Goal: Use online tool/utility: Use online tool/utility

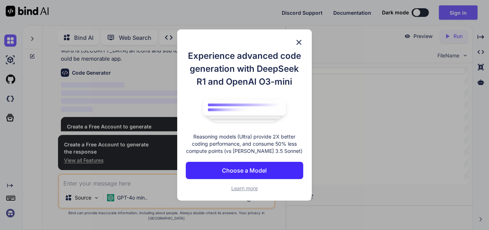
scroll to position [66, 0]
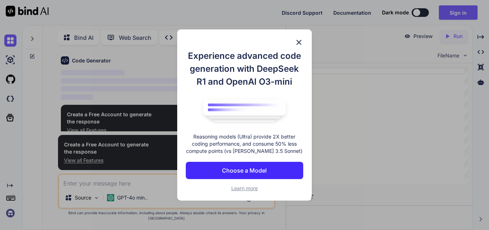
click at [298, 40] on img at bounding box center [299, 42] width 9 height 9
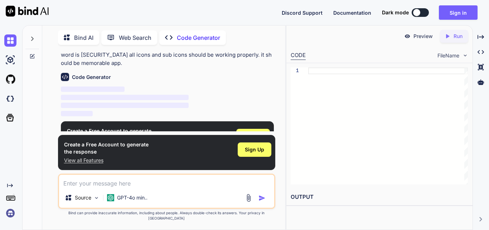
scroll to position [72, 0]
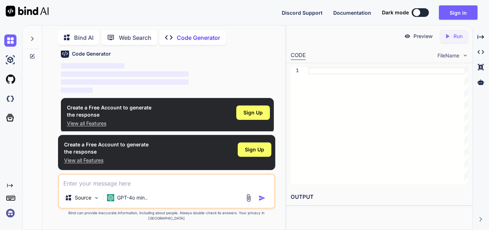
click at [417, 36] on p "Preview" at bounding box center [423, 36] width 19 height 7
click at [454, 40] on div "Created with Pixso. Run" at bounding box center [454, 36] width 28 height 13
click at [299, 196] on h2 "OUTPUT" at bounding box center [380, 196] width 186 height 17
click at [259, 151] on div "Sign Up" at bounding box center [255, 149] width 34 height 14
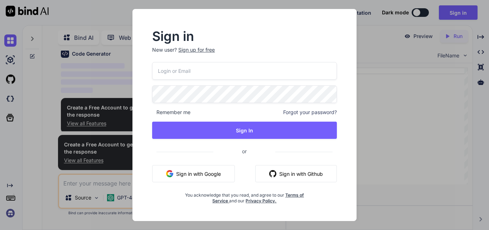
click at [210, 174] on button "Sign in with Google" at bounding box center [193, 173] width 83 height 17
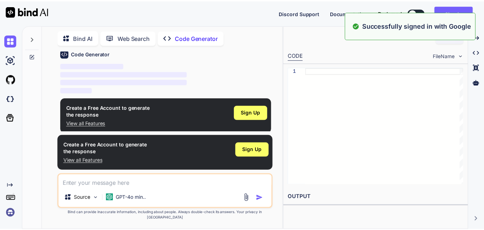
scroll to position [0, 0]
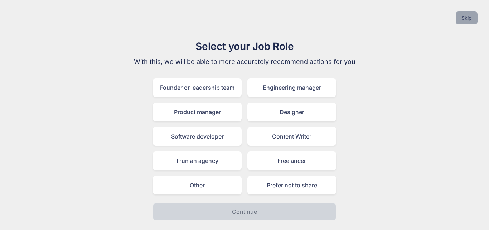
click at [472, 20] on button "Skip" at bounding box center [467, 17] width 22 height 13
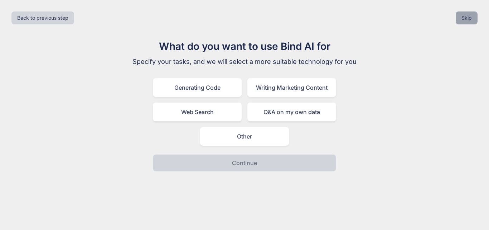
click at [461, 22] on button "Skip" at bounding box center [467, 17] width 22 height 13
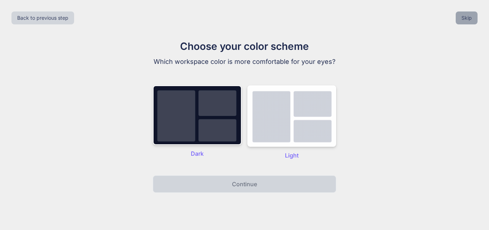
click at [461, 22] on button "Skip" at bounding box center [467, 17] width 22 height 13
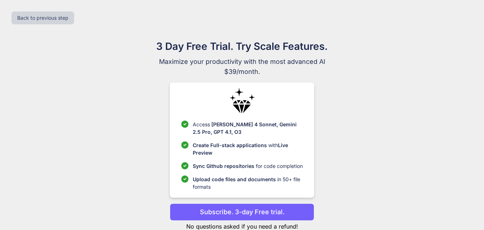
scroll to position [21, 0]
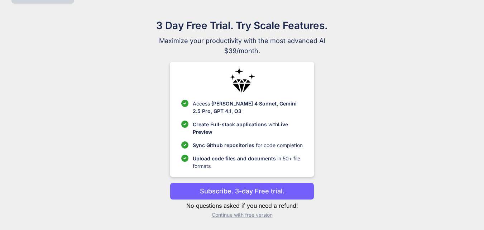
click at [253, 214] on p "Continue with free version" at bounding box center [242, 214] width 144 height 7
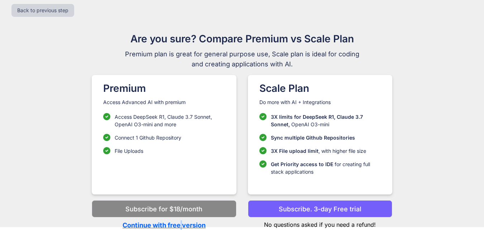
click at [182, 224] on p "Continue with free version" at bounding box center [164, 225] width 144 height 10
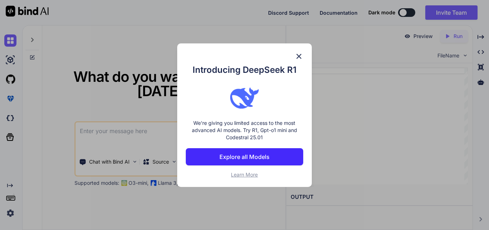
click at [301, 56] on img at bounding box center [299, 56] width 9 height 9
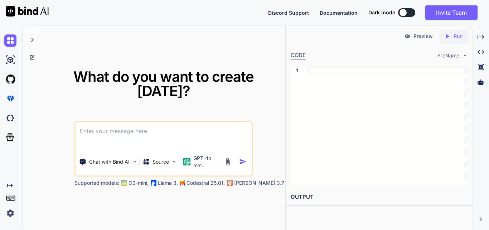
paste textarea "create a html code for social use app by including reels , adding story , messa…"
type textarea "x"
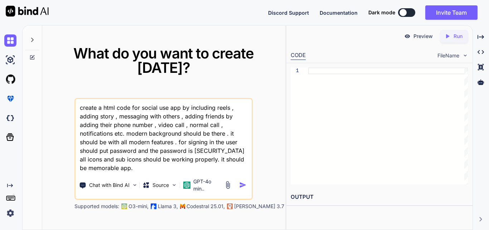
type textarea "create a html code for social use app by including reels , adding story , messa…"
click at [244, 186] on img "button" at bounding box center [243, 185] width 8 height 8
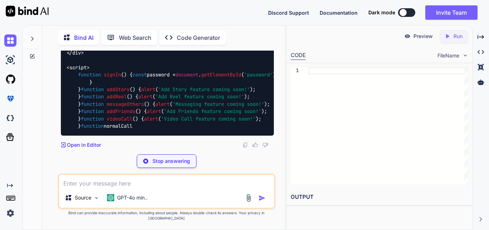
scroll to position [798, 0]
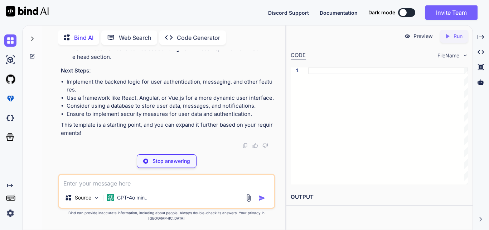
type textarea "x"
type textarea "alert('Normal Call feature coming soon!'); } function showNotifications() { ale…"
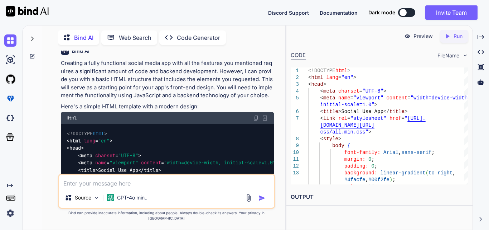
scroll to position [195, 0]
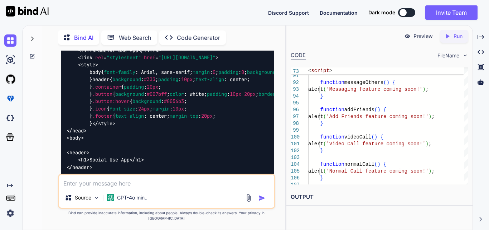
click at [416, 36] on p "Preview" at bounding box center [423, 36] width 19 height 7
click at [426, 35] on p "Preview" at bounding box center [423, 36] width 19 height 7
click at [407, 39] on div "Preview" at bounding box center [419, 36] width 40 height 13
click at [449, 33] on icon "Created with Pixso." at bounding box center [448, 36] width 6 height 6
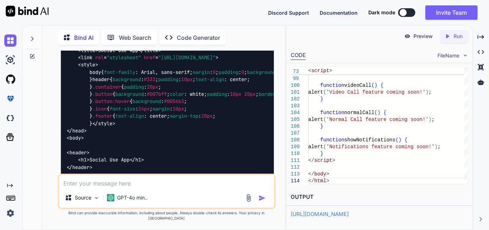
click at [349, 214] on link "[URL][DOMAIN_NAME]" at bounding box center [320, 213] width 58 height 7
click at [418, 35] on p "Preview" at bounding box center [423, 36] width 19 height 7
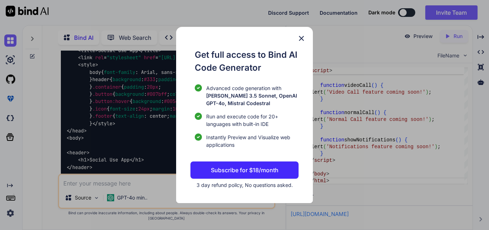
click at [300, 37] on img at bounding box center [301, 38] width 9 height 9
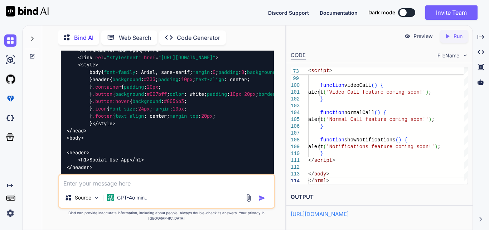
click at [192, 33] on p "Code Generator" at bounding box center [198, 37] width 43 height 9
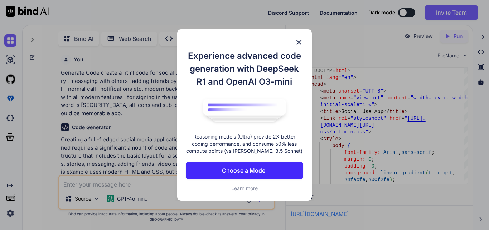
scroll to position [3, 0]
click at [294, 43] on div "Experience advanced code generation with DeepSeek R1 and OpenAI O3-mini Reasoni…" at bounding box center [244, 114] width 135 height 171
click at [298, 40] on img at bounding box center [299, 42] width 9 height 9
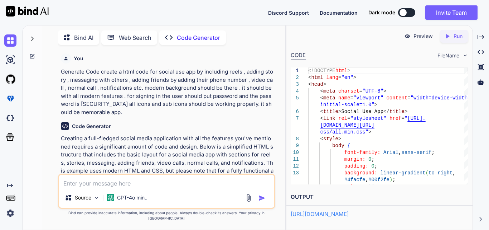
type textarea "x"
